Goal: Information Seeking & Learning: Learn about a topic

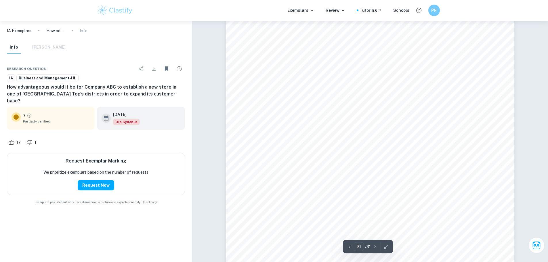
scroll to position [8253, 0]
drag, startPoint x: 351, startPoint y: 82, endPoint x: 429, endPoint y: 83, distance: 77.7
click at [429, 83] on span "Más de 3,2 millones de [DEMOGRAPHIC_DATA] podrían incorporarse a la clase" at bounding box center [419, 82] width 189 height 6
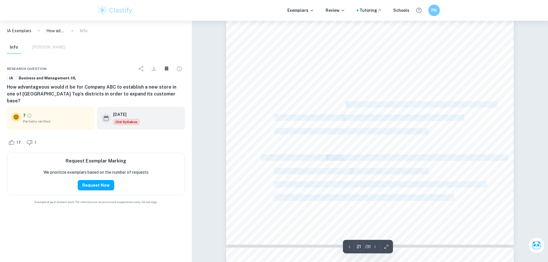
drag, startPoint x: 346, startPoint y: 105, endPoint x: 397, endPoint y: 124, distance: 55.1
click at [397, 124] on div "21 References [PERSON_NAME] (2020, July). Más de 3,2 millones de [DEMOGRAPHIC_D…" at bounding box center [370, 41] width 288 height 407
click at [397, 128] on span "saber-si-deseas-adquirir-una-propiedad-en-este-segmento-noticia/" at bounding box center [351, 131] width 153 height 6
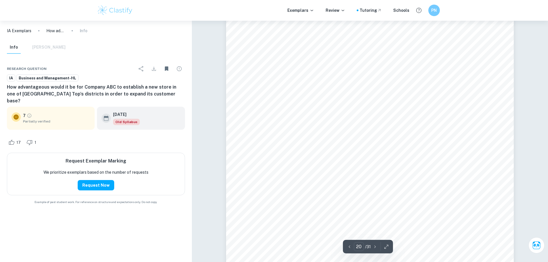
scroll to position [7884, 0]
click at [435, 11] on h6 "PN" at bounding box center [434, 10] width 7 height 7
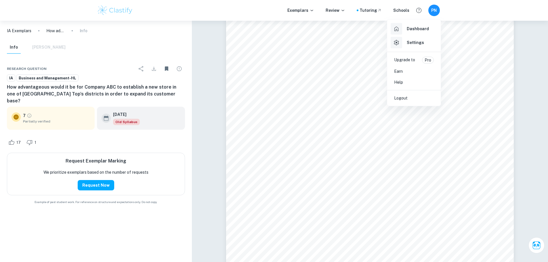
click at [408, 27] on h6 "Dashboard" at bounding box center [418, 29] width 22 height 6
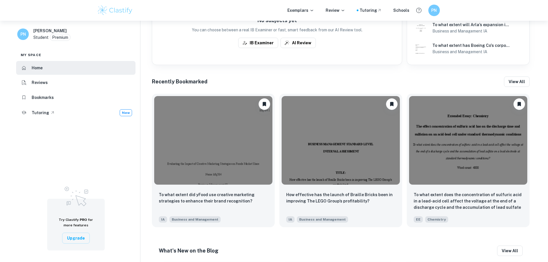
scroll to position [201, 0]
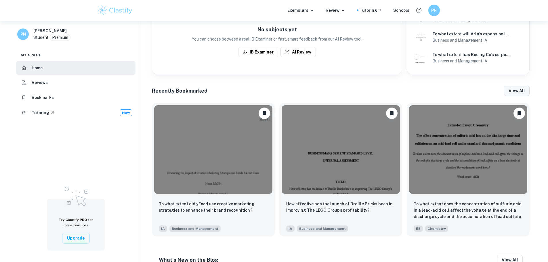
click at [512, 90] on button "View all" at bounding box center [517, 91] width 26 height 10
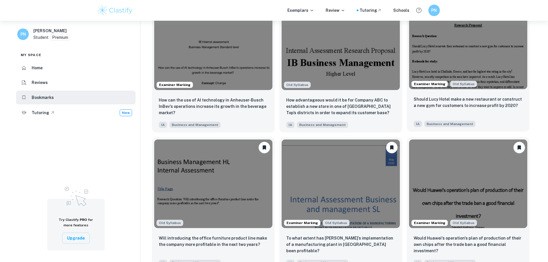
scroll to position [58, 0]
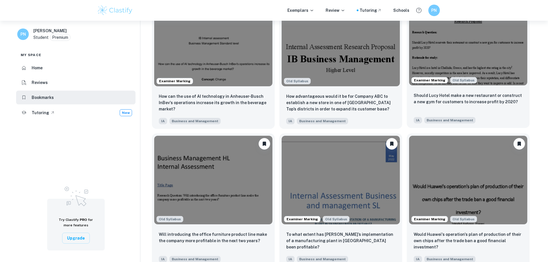
click at [440, 52] on img at bounding box center [468, 41] width 118 height 89
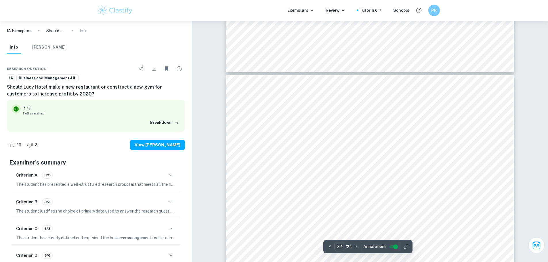
scroll to position [8699, 0]
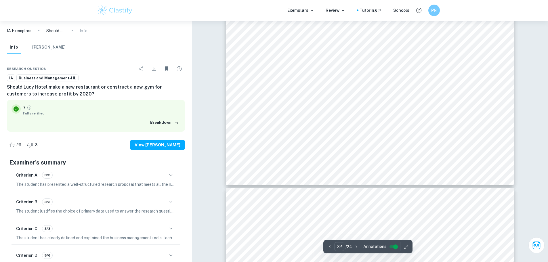
type input "23"
